Goal: Information Seeking & Learning: Learn about a topic

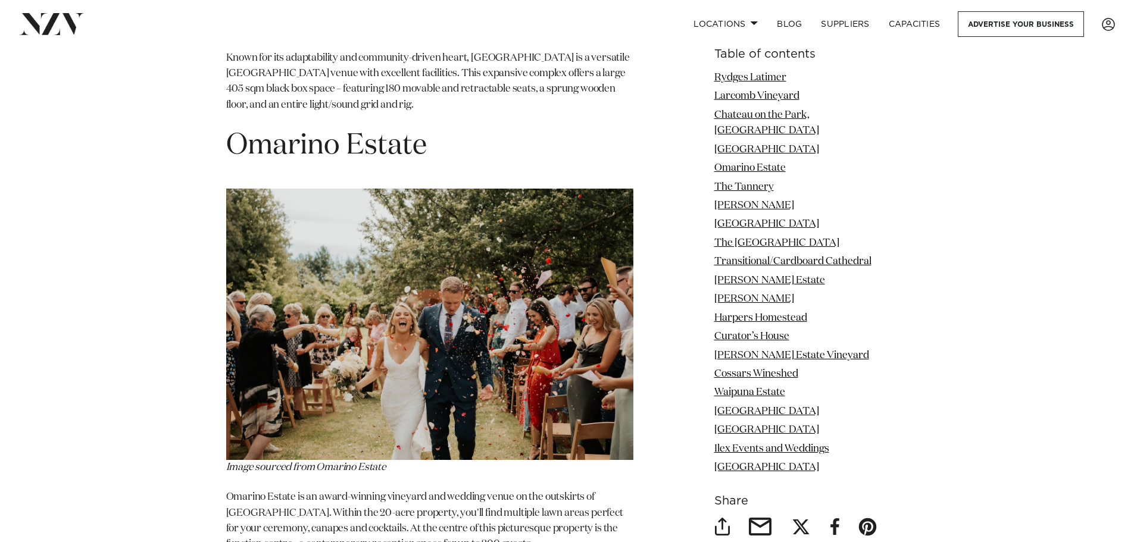
scroll to position [3275, 0]
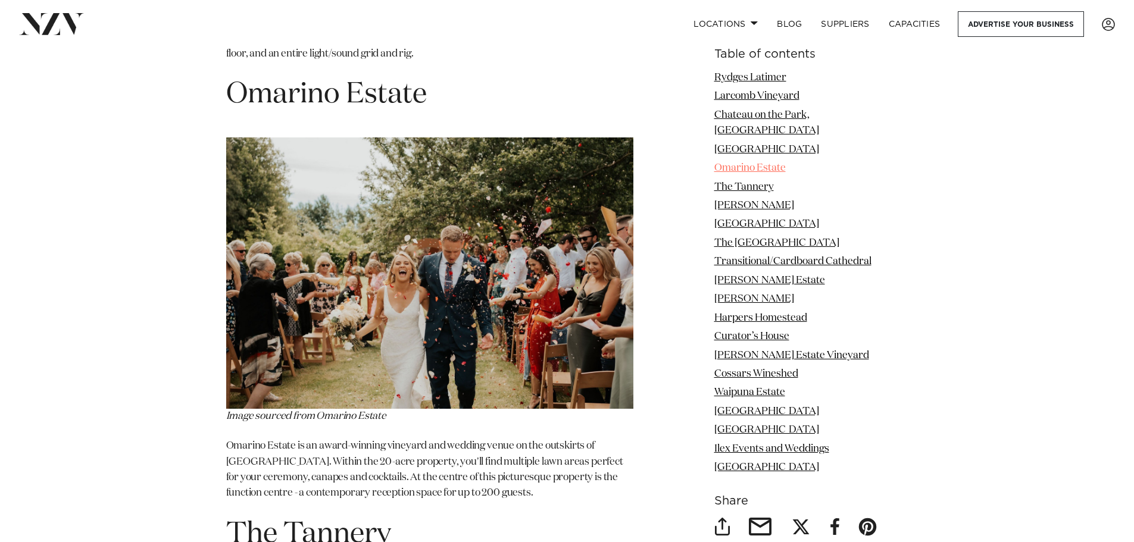
click at [762, 163] on link "Omarino Estate" at bounding box center [750, 168] width 71 height 10
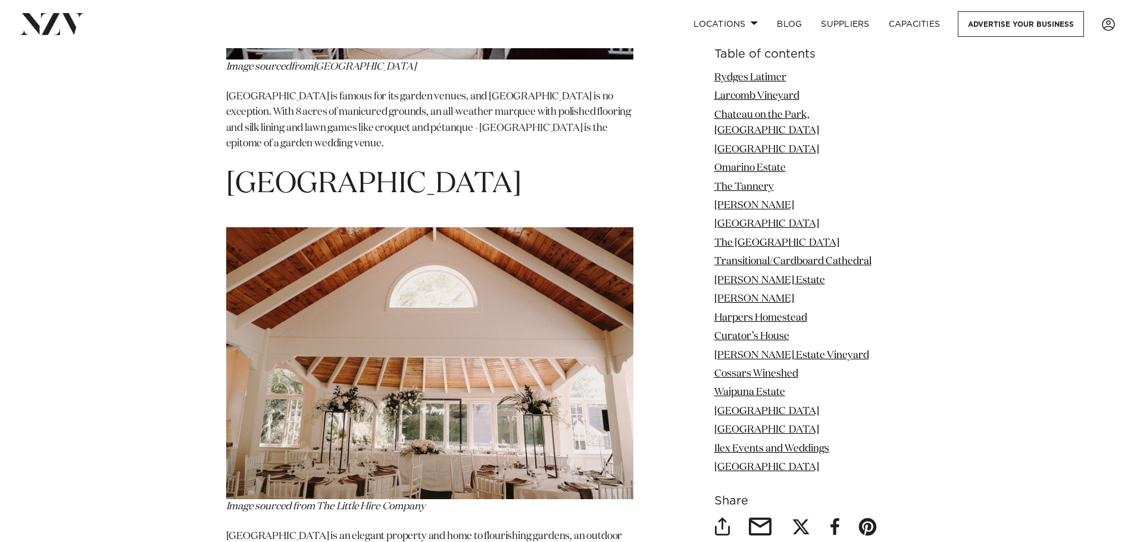
scroll to position [9768, 0]
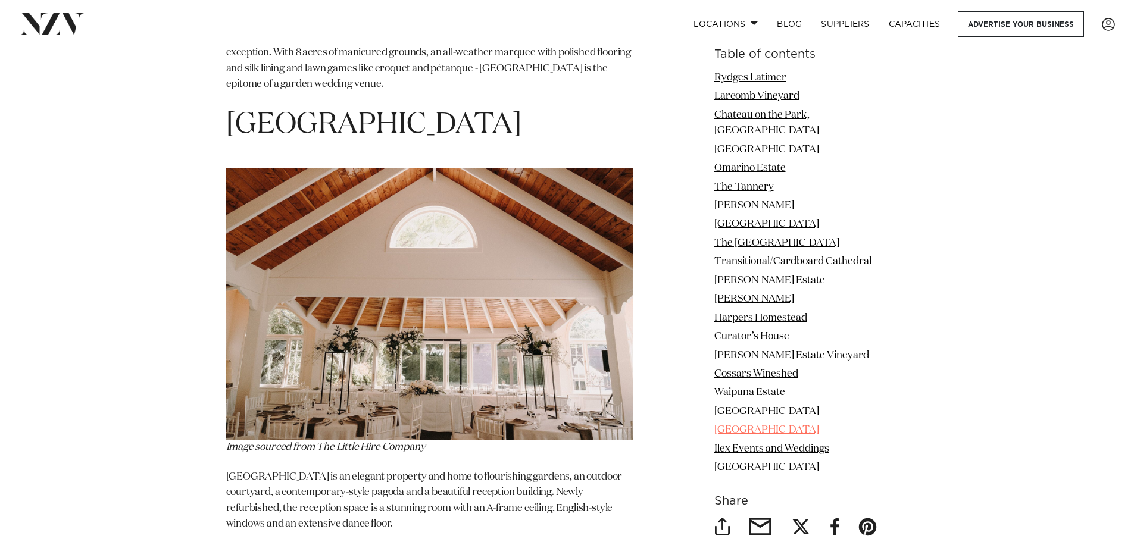
click at [807, 425] on link "[GEOGRAPHIC_DATA]" at bounding box center [767, 430] width 105 height 10
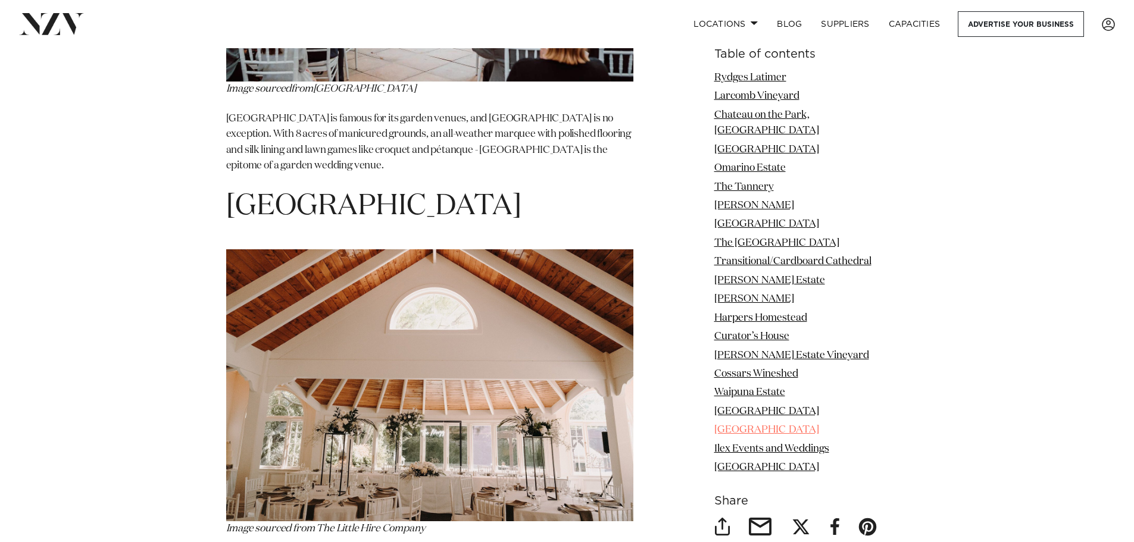
scroll to position [9674, 0]
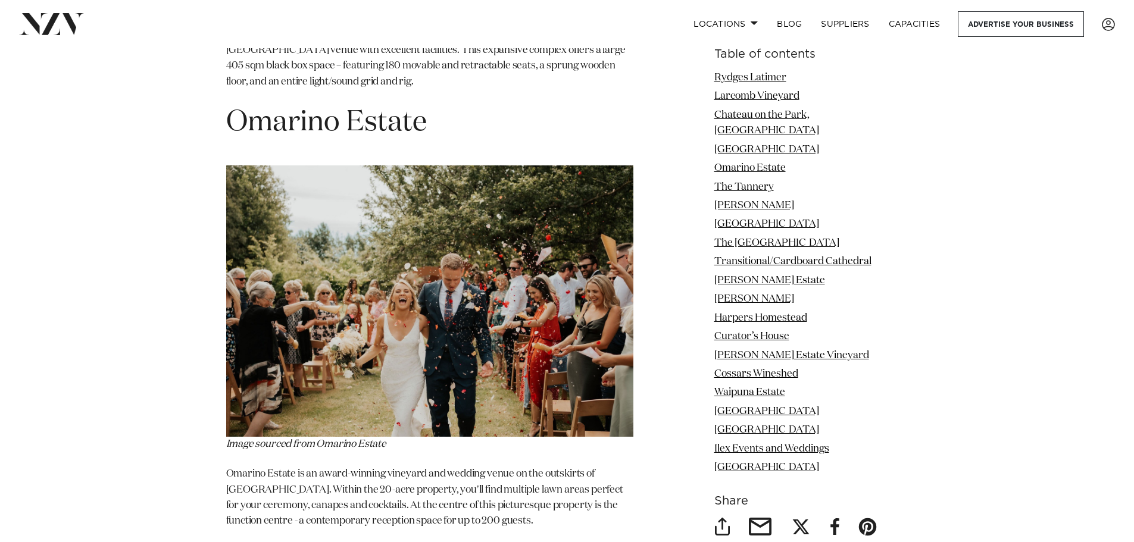
scroll to position [3229, 0]
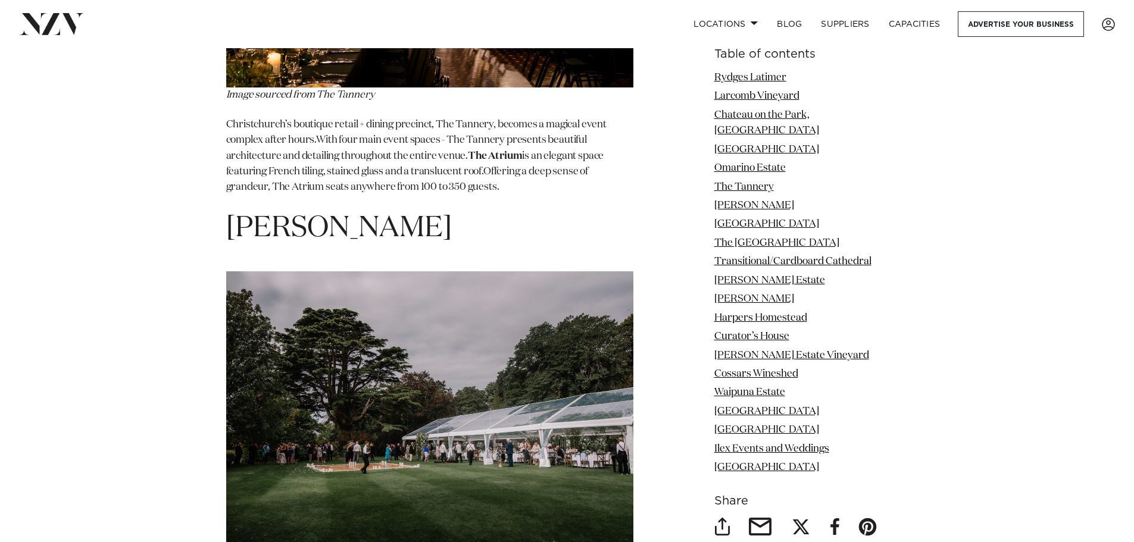
scroll to position [4228, 0]
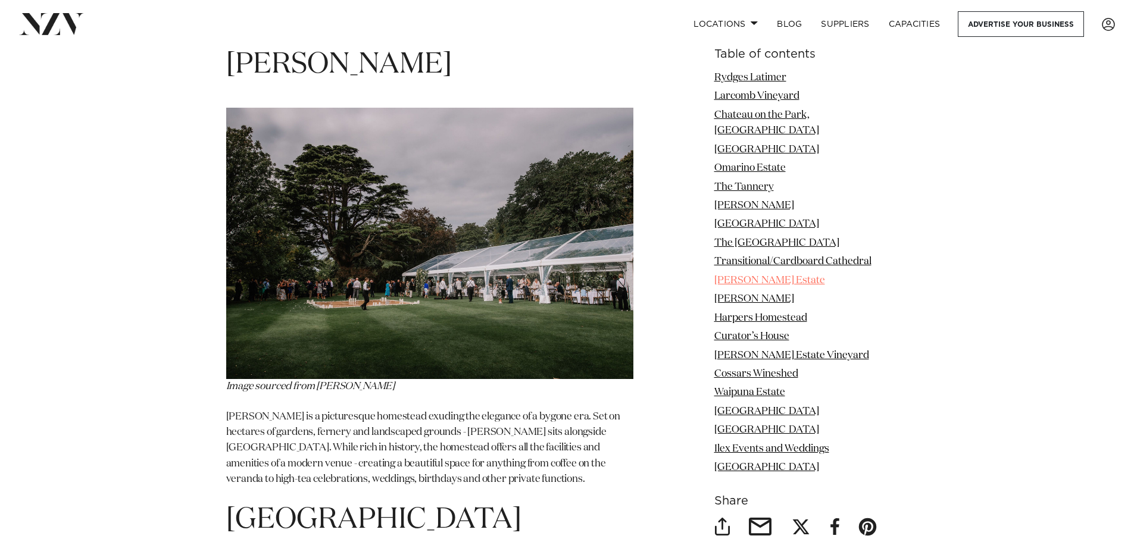
click at [771, 276] on link "[PERSON_NAME] Estate" at bounding box center [770, 281] width 111 height 10
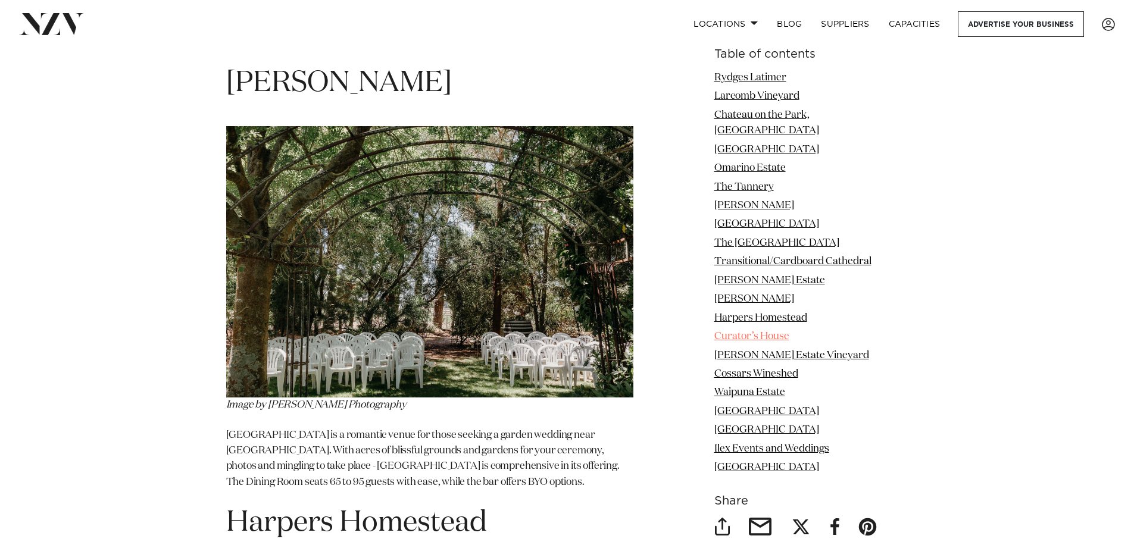
scroll to position [6624, 0]
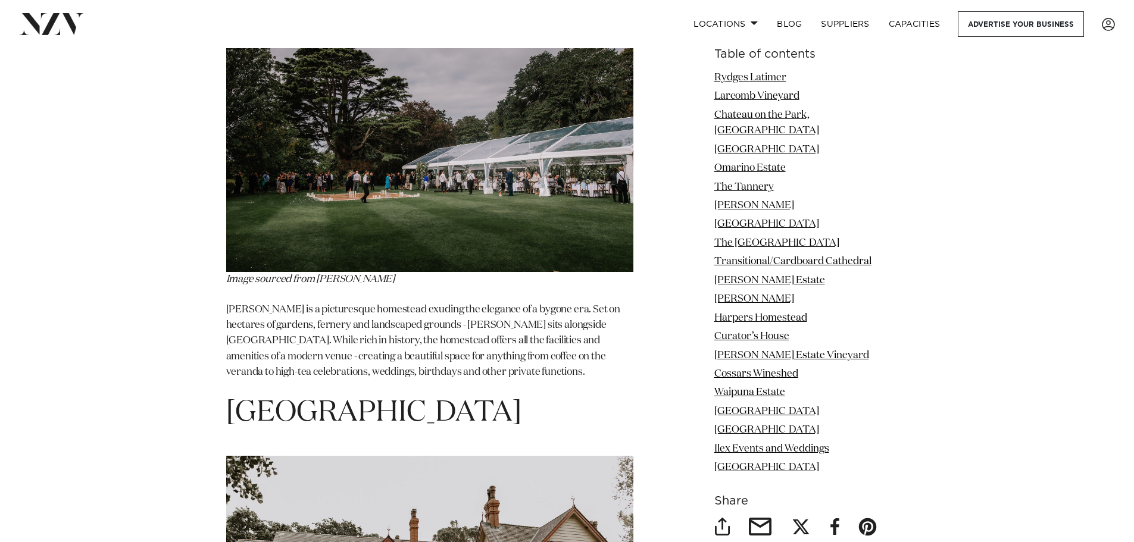
scroll to position [4240, 0]
